Goal: Download file/media

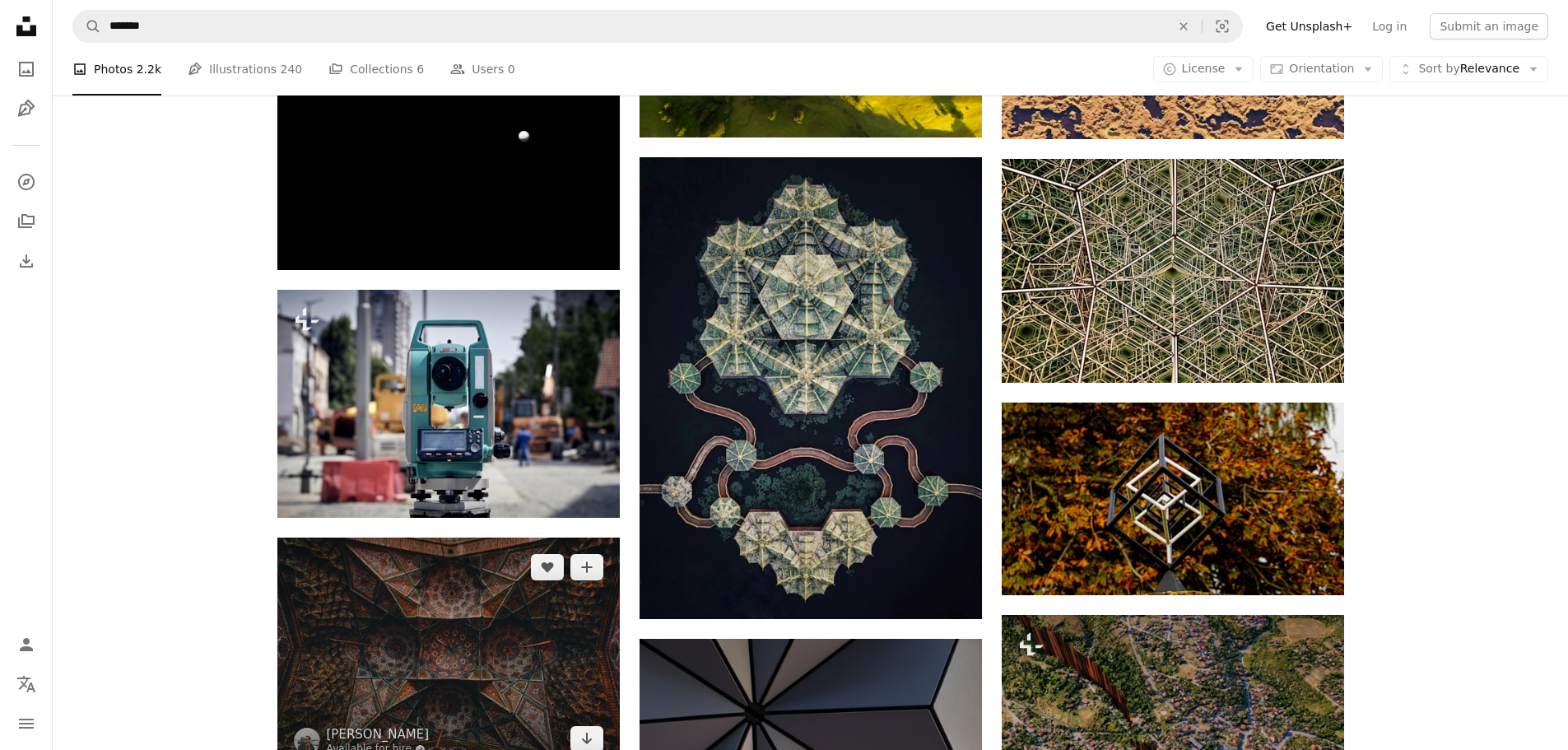
scroll to position [988, 0]
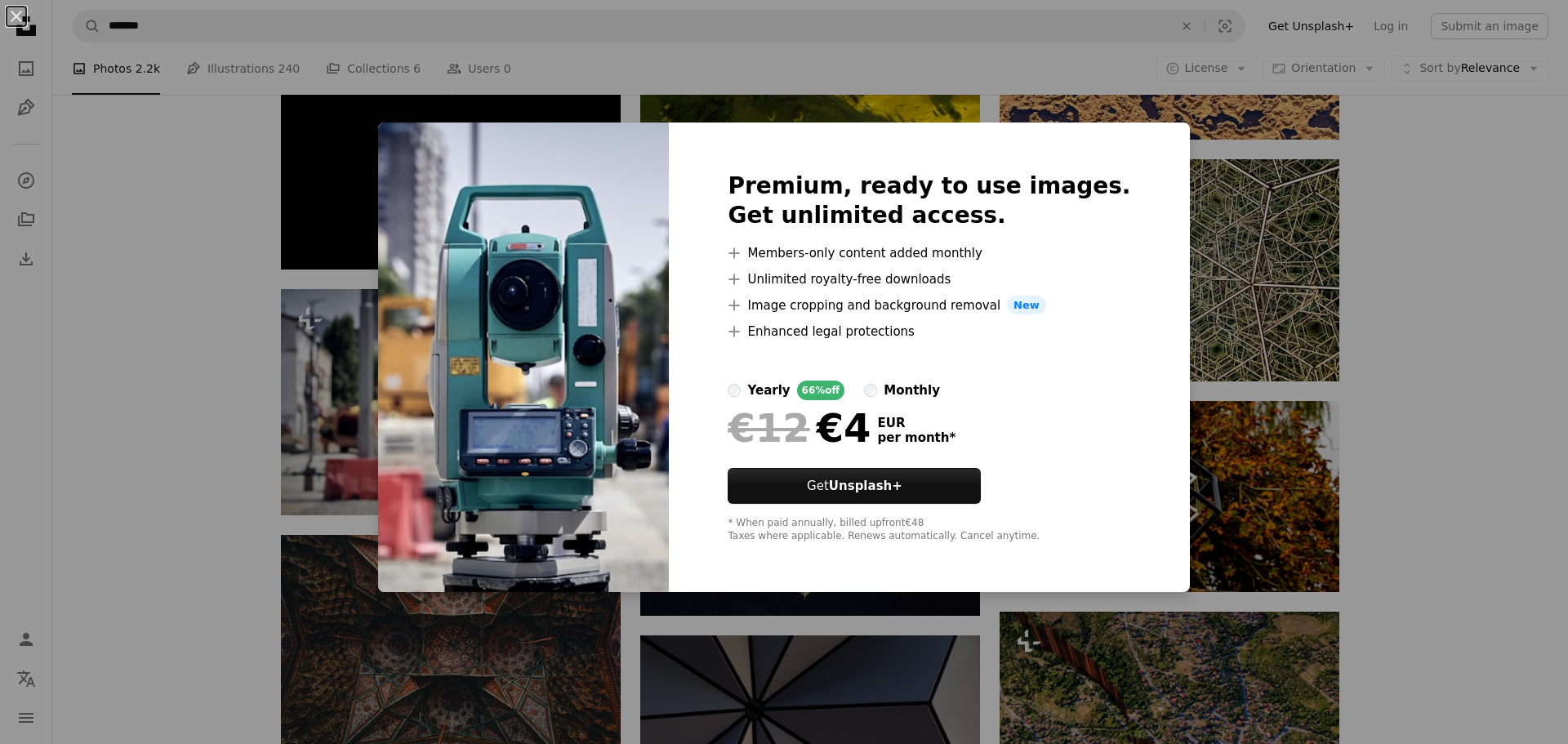
click at [205, 465] on div "An X shape Premium, ready to use images. Get unlimited access. A plus sign Memb…" at bounding box center [784, 372] width 1568 height 744
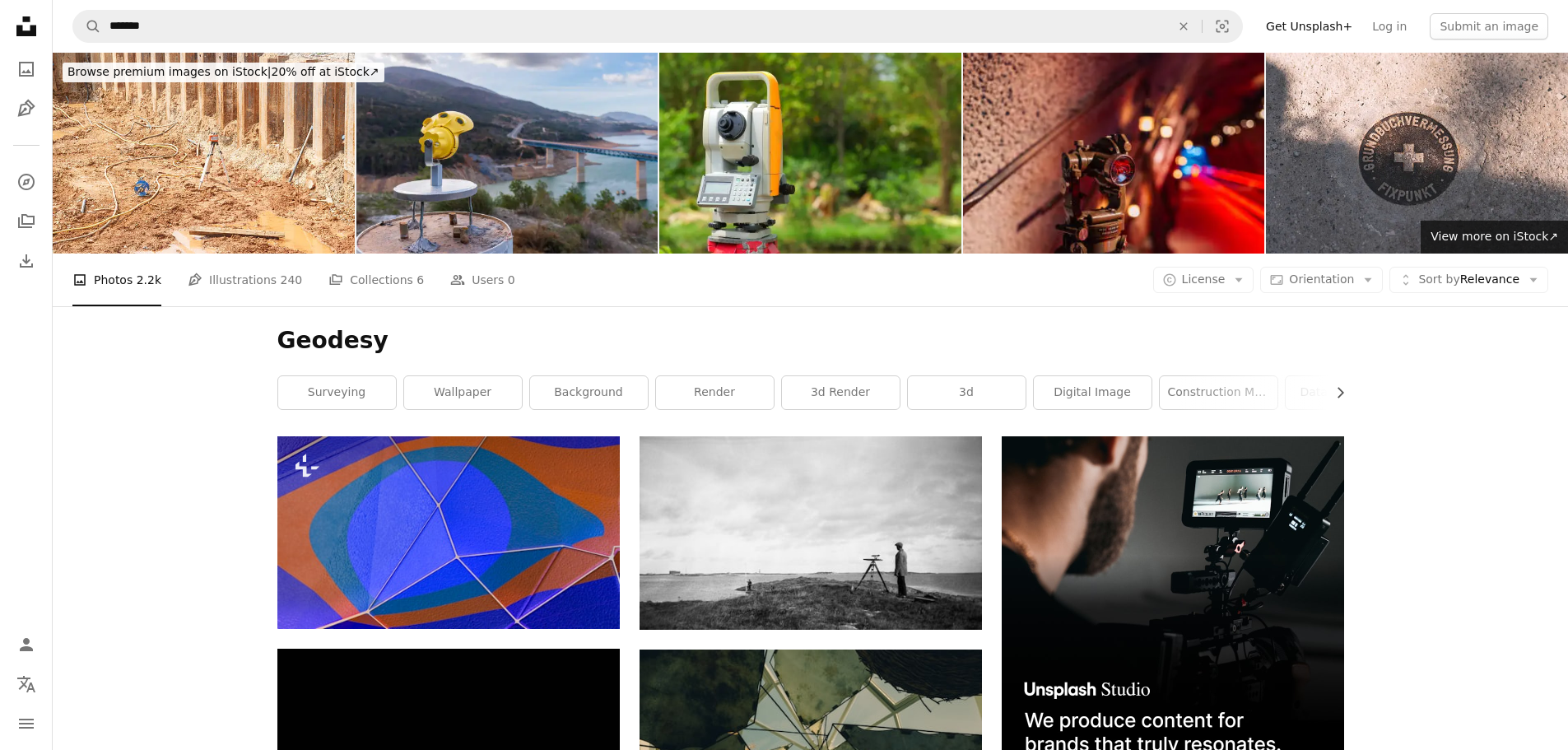
click at [17, 86] on div "Unsplash logo Unsplash Home A photo Pen Tool" at bounding box center [26, 67] width 33 height 115
click at [22, 74] on icon "A photo" at bounding box center [26, 69] width 20 height 20
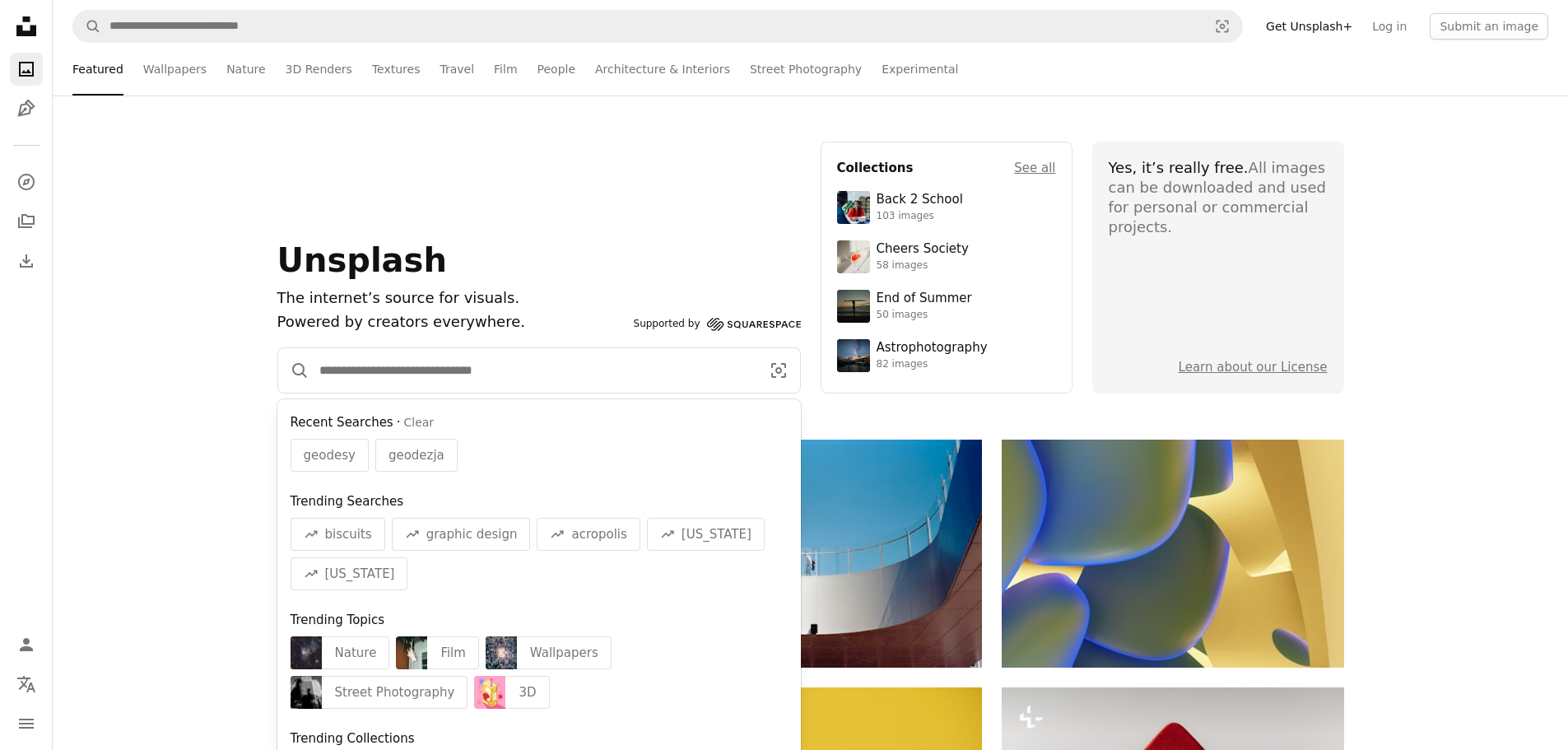
click at [424, 368] on input "Find visuals sitewide" at bounding box center [533, 370] width 448 height 45
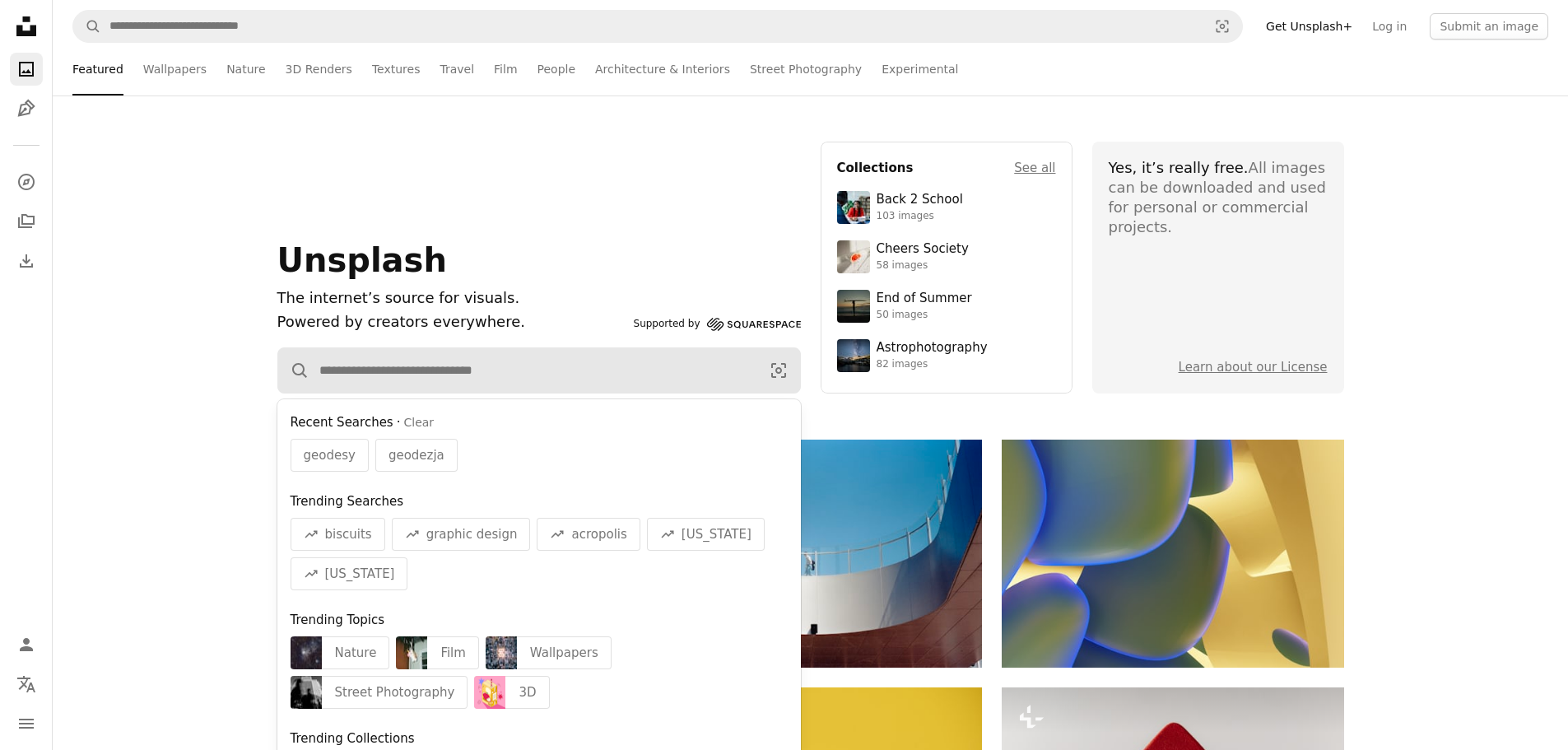
click at [310, 455] on span "geodesy" at bounding box center [329, 455] width 52 height 20
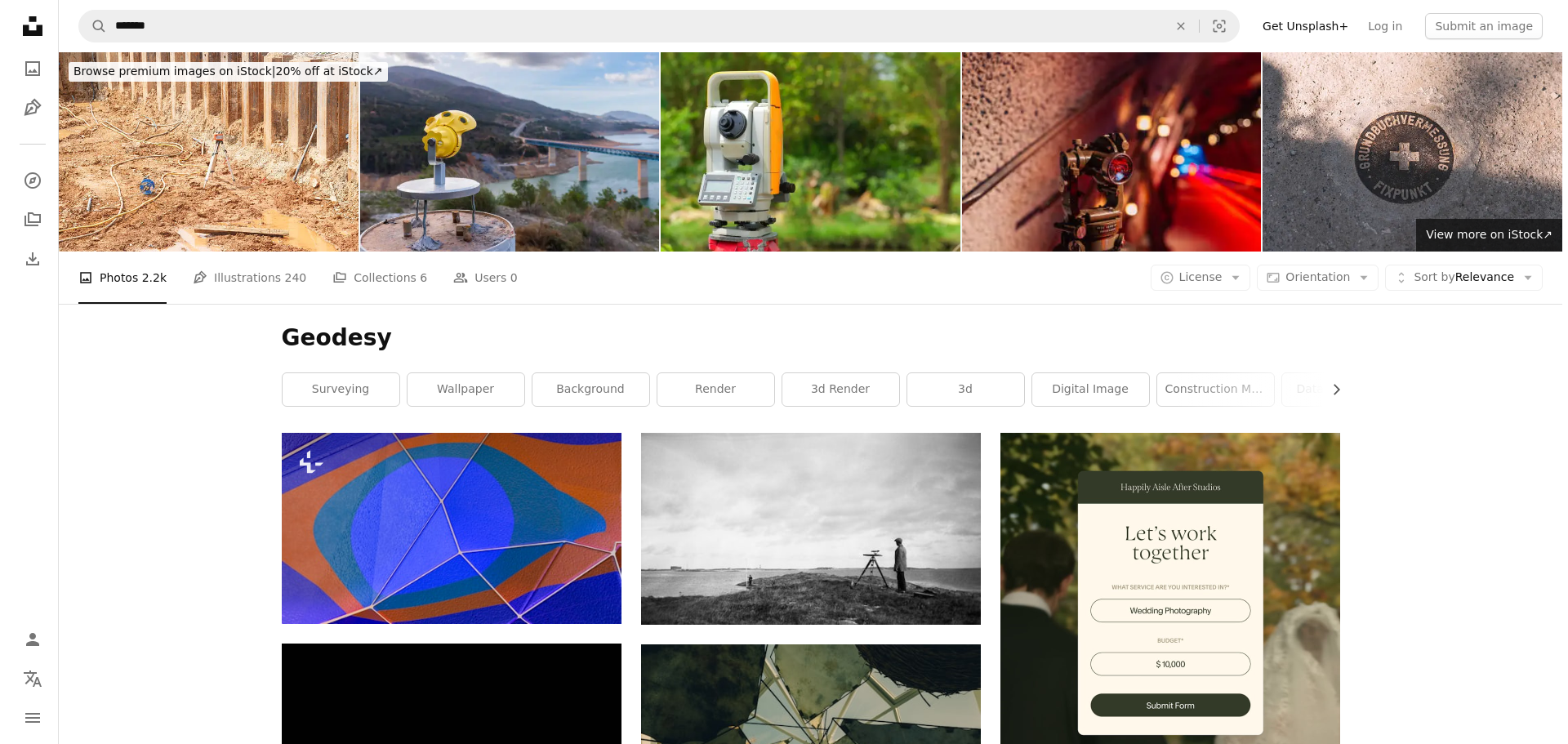
scroll to position [81, 0]
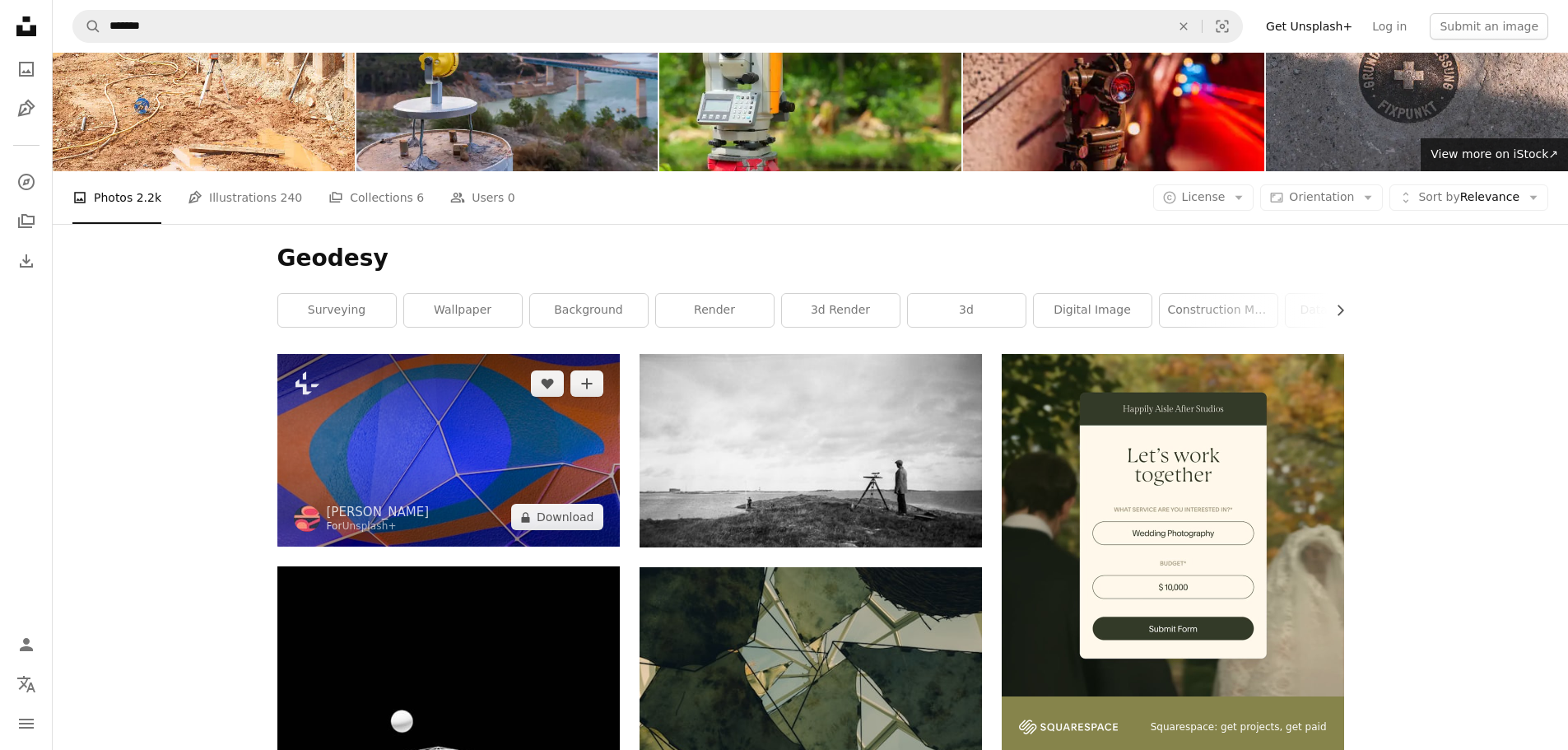
click at [366, 354] on img at bounding box center [449, 450] width 342 height 193
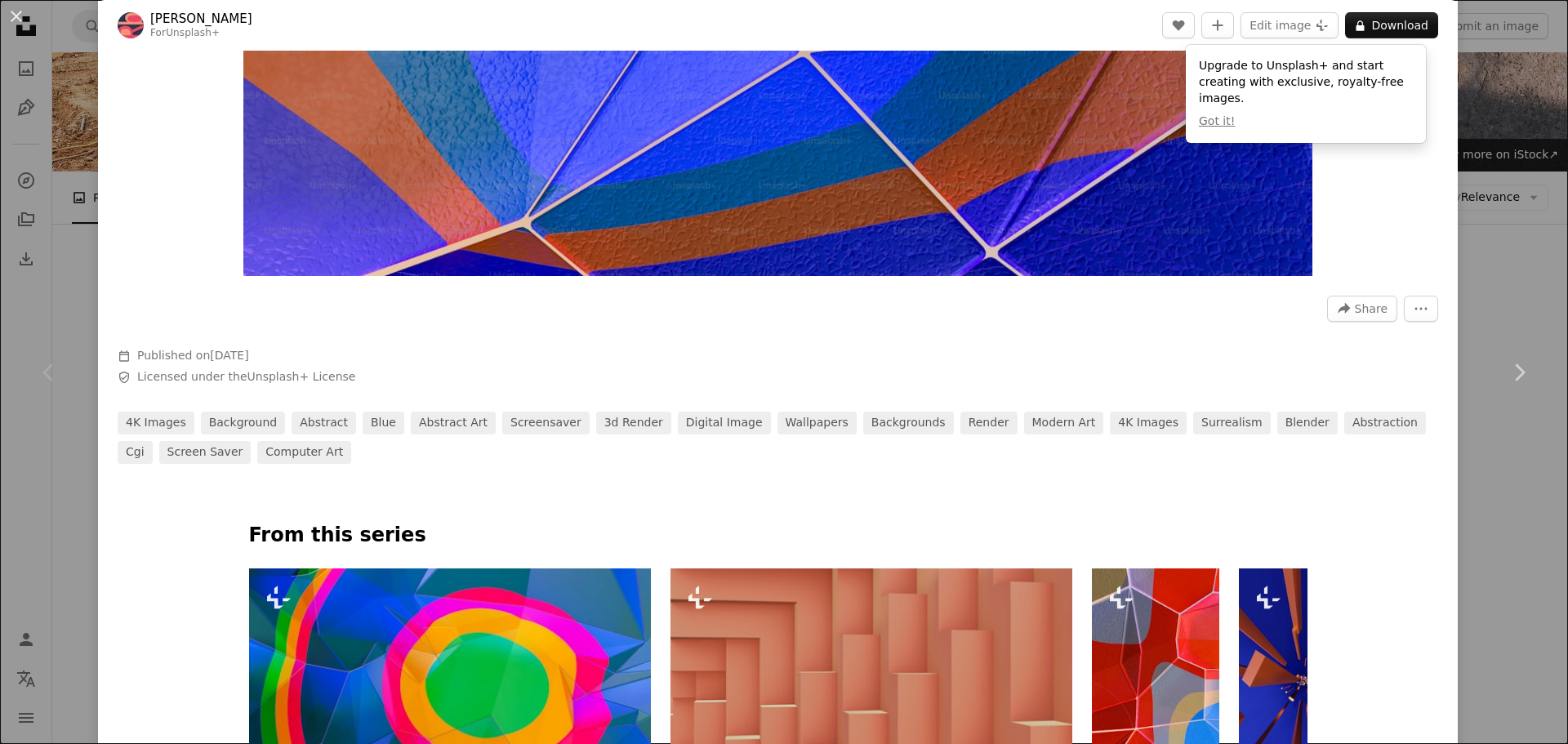
scroll to position [408, 0]
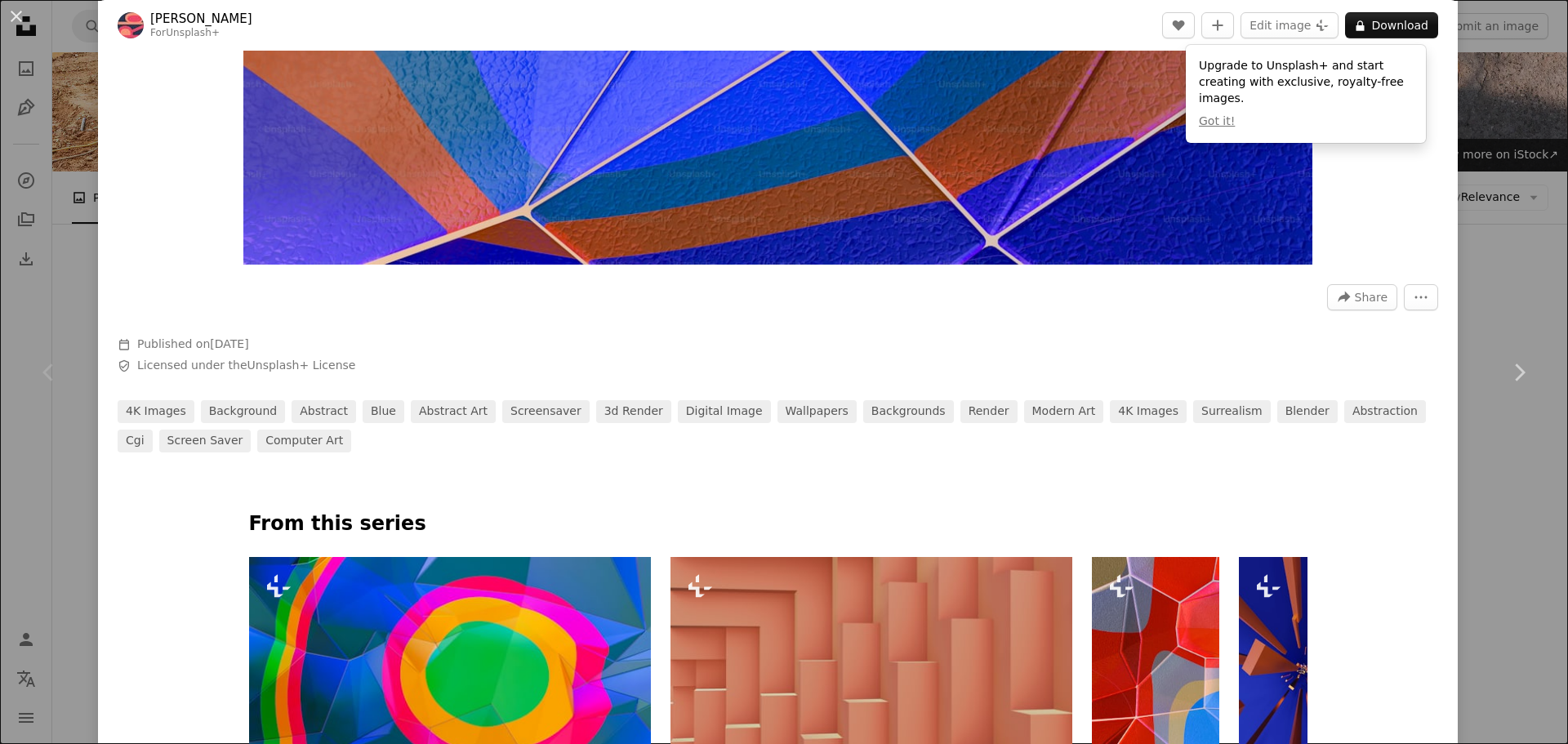
click at [26, 430] on div "Chevron left" at bounding box center [49, 372] width 98 height 157
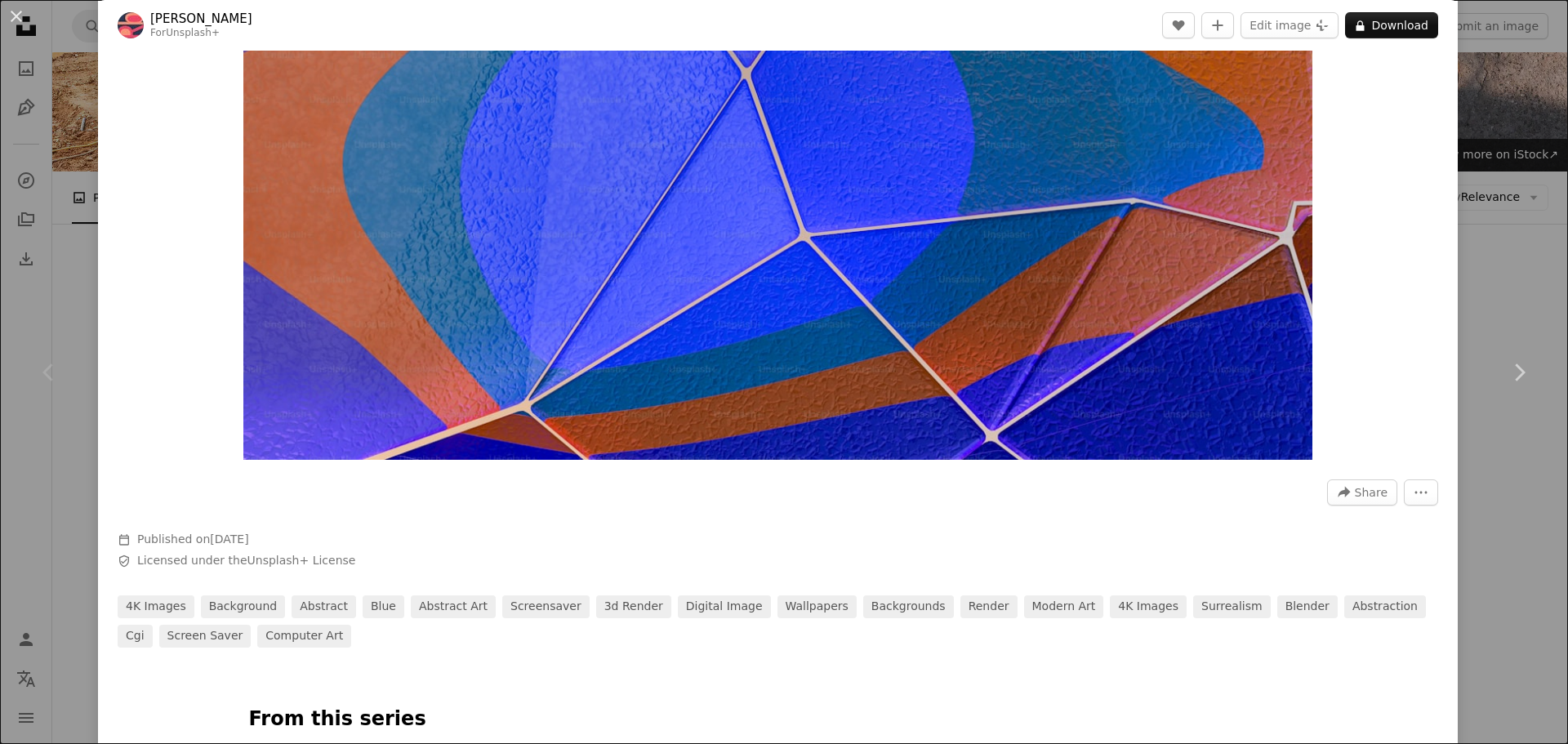
scroll to position [164, 0]
